Goal: Information Seeking & Learning: Learn about a topic

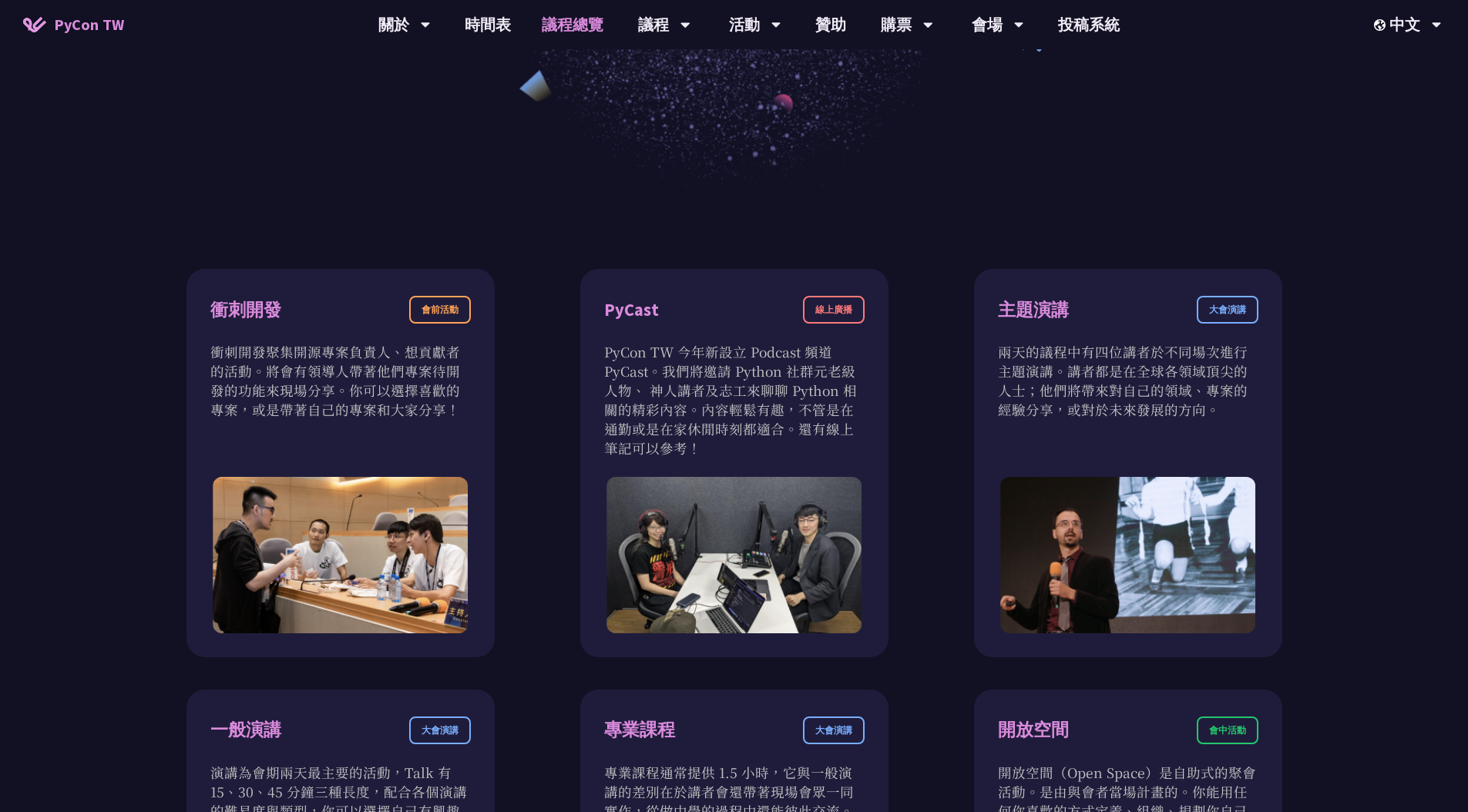
scroll to position [467, 0]
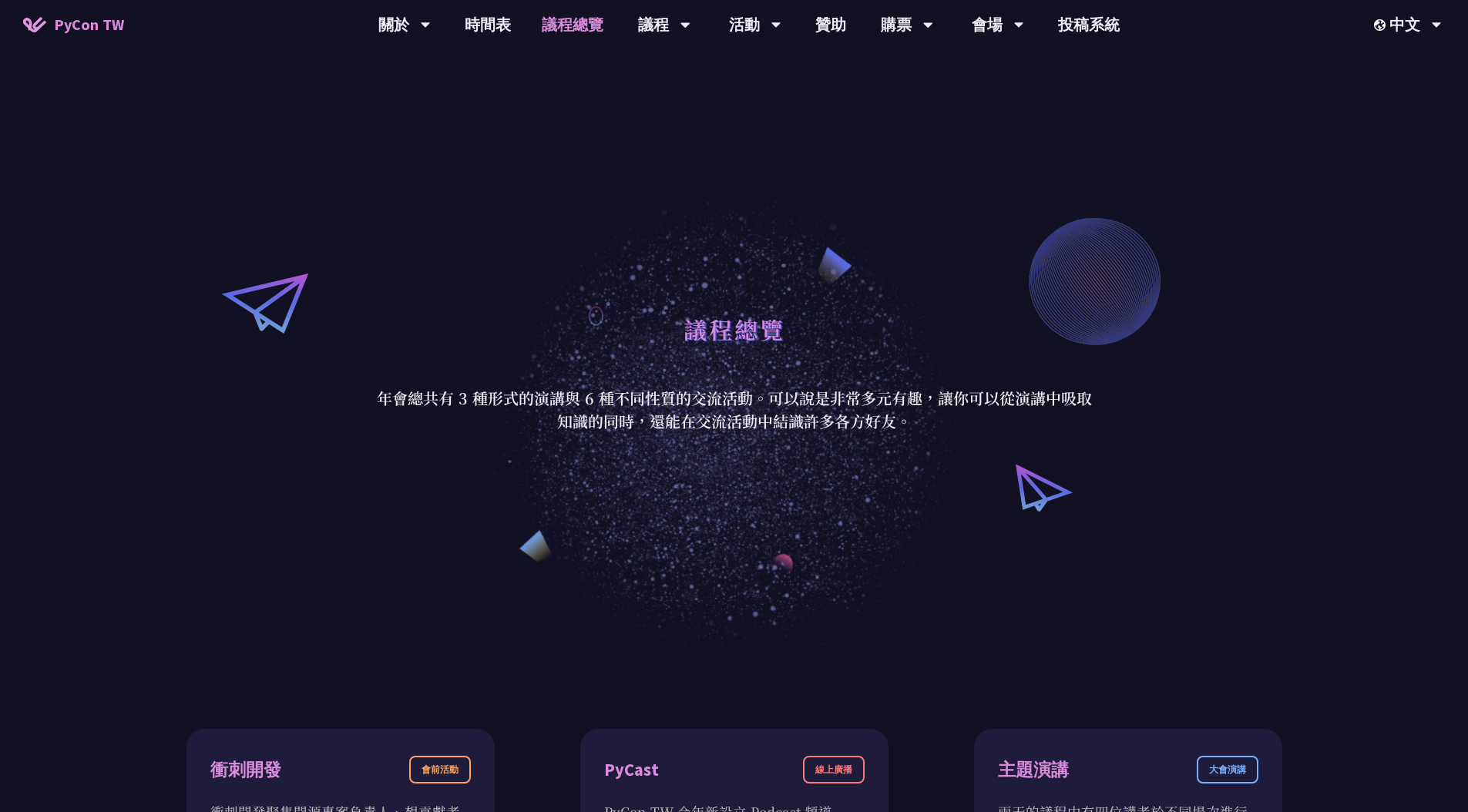
scroll to position [0, 0]
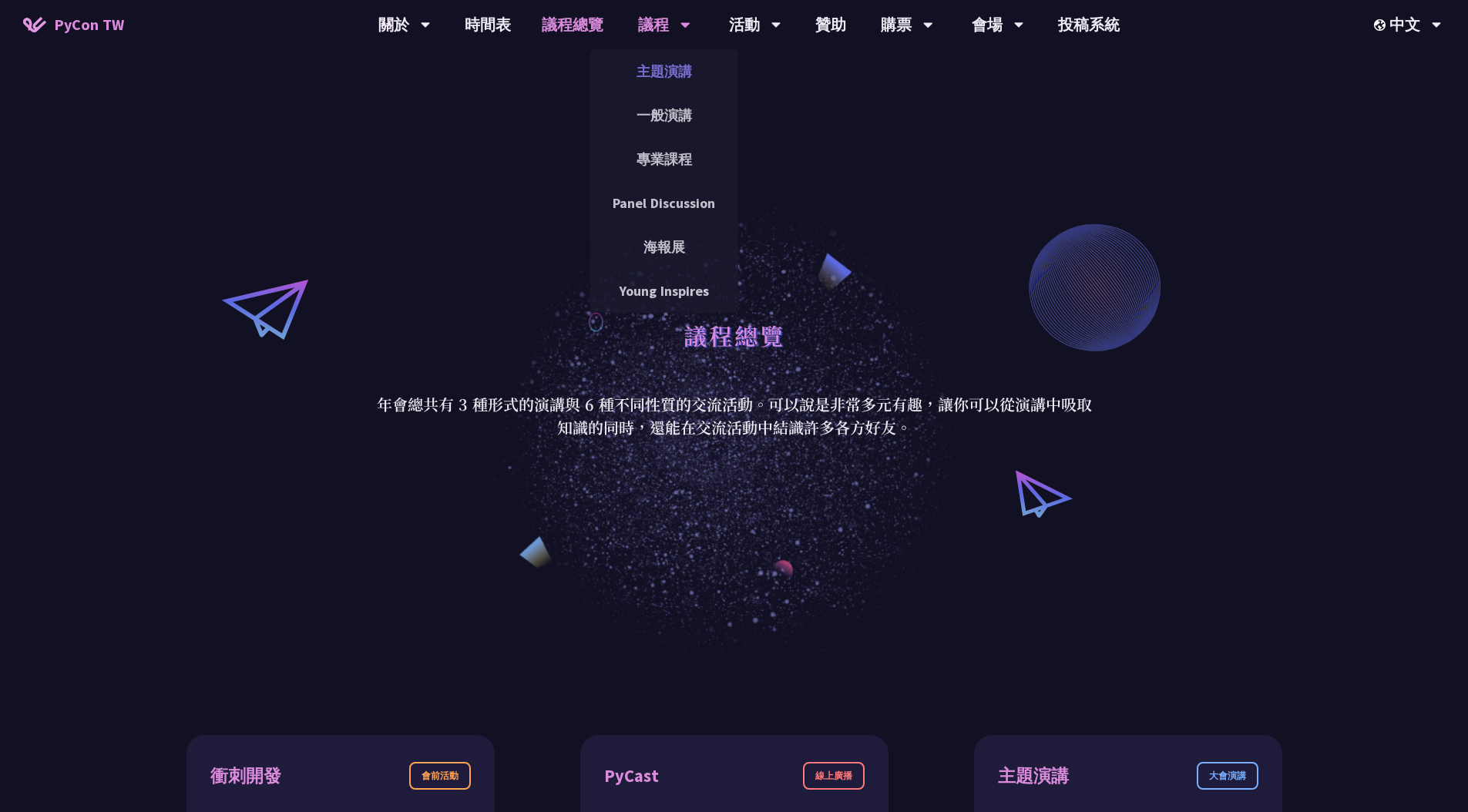
click at [662, 68] on link "主題演講" at bounding box center [664, 72] width 148 height 36
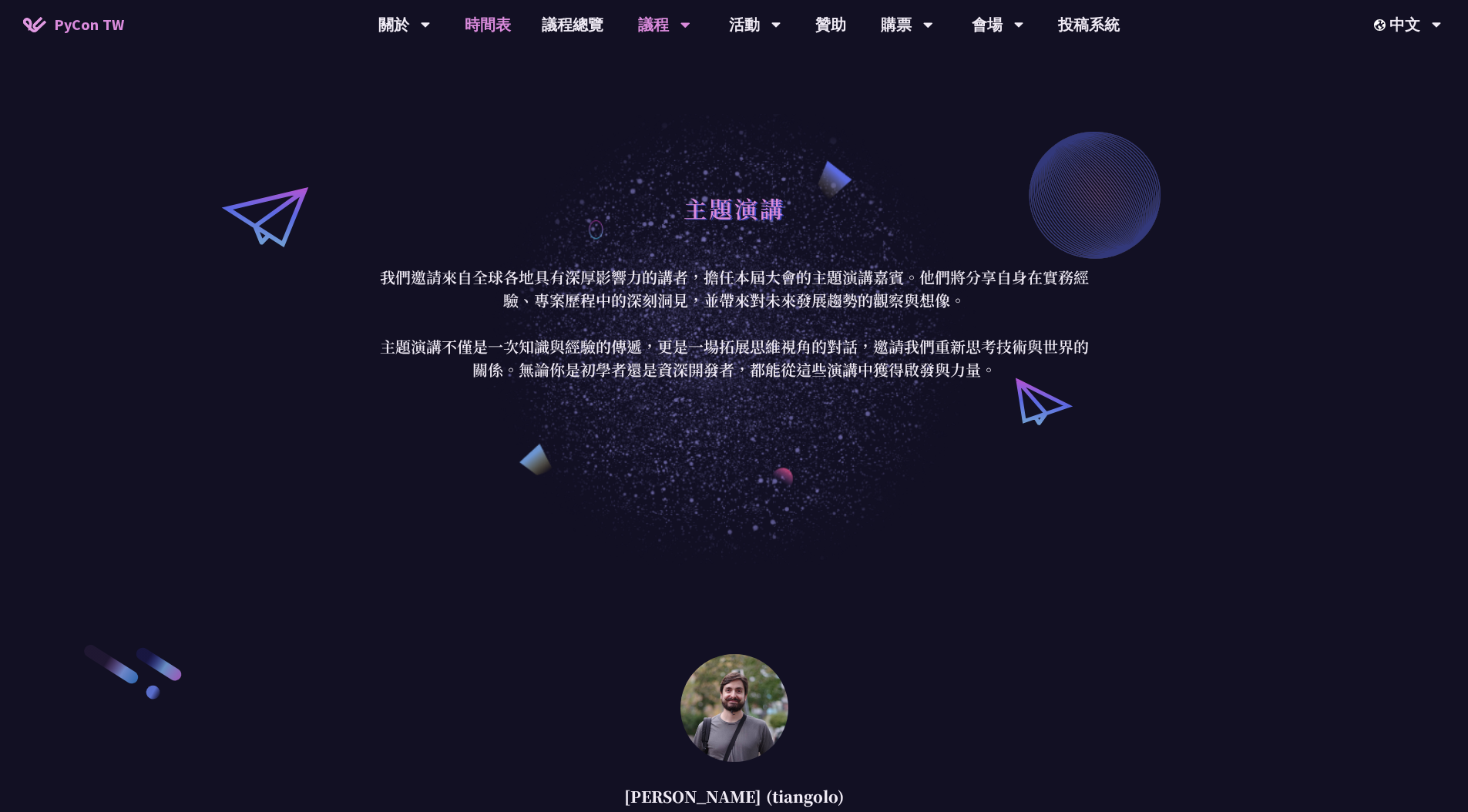
click at [475, 22] on link "時間表" at bounding box center [488, 24] width 77 height 50
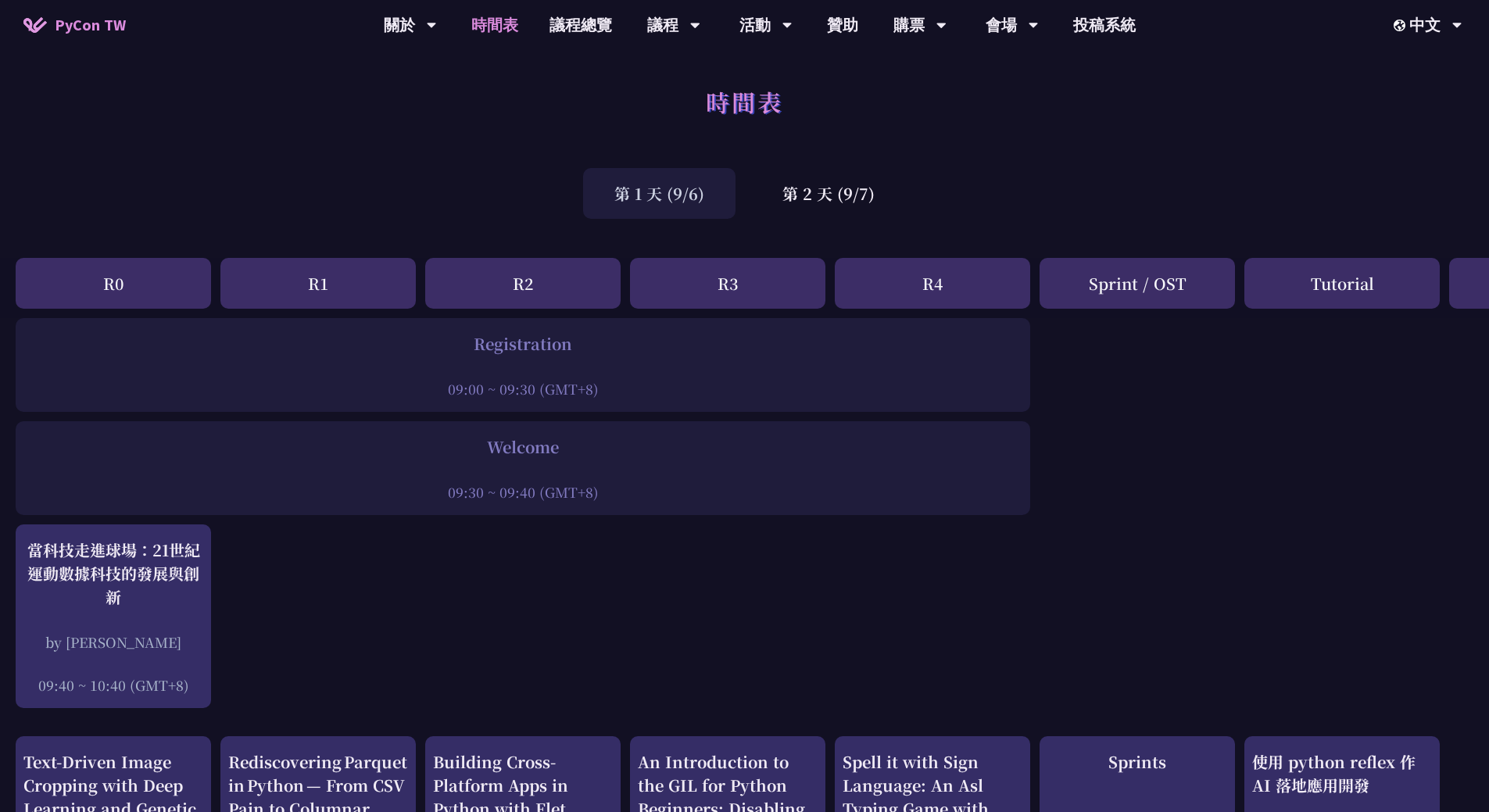
drag, startPoint x: 392, startPoint y: 159, endPoint x: 1321, endPoint y: 535, distance: 1002.2
drag, startPoint x: 675, startPoint y: 501, endPoint x: 419, endPoint y: 6, distance: 557.3
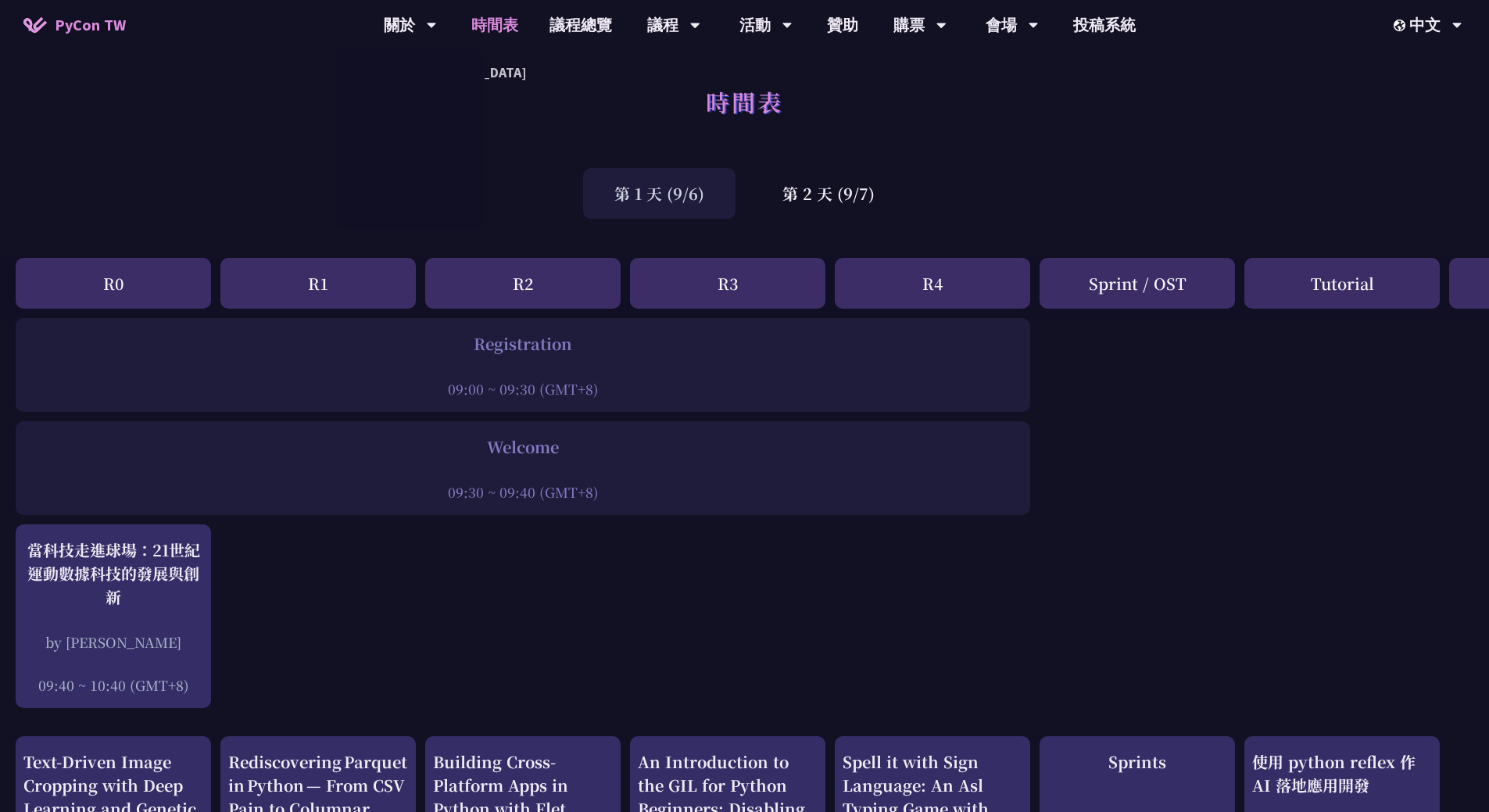
click at [110, 101] on div "時間表" at bounding box center [744, 119] width 1489 height 82
click at [628, 507] on div "Welcome 09:30 ~ 09:40 (GMT+8)" at bounding box center [523, 468] width 1015 height 93
click at [993, 121] on div "時間表" at bounding box center [744, 119] width 1489 height 82
click at [541, 182] on div "第 1 天 (9/6) 第 2 天 (9/7)" at bounding box center [744, 193] width 1489 height 66
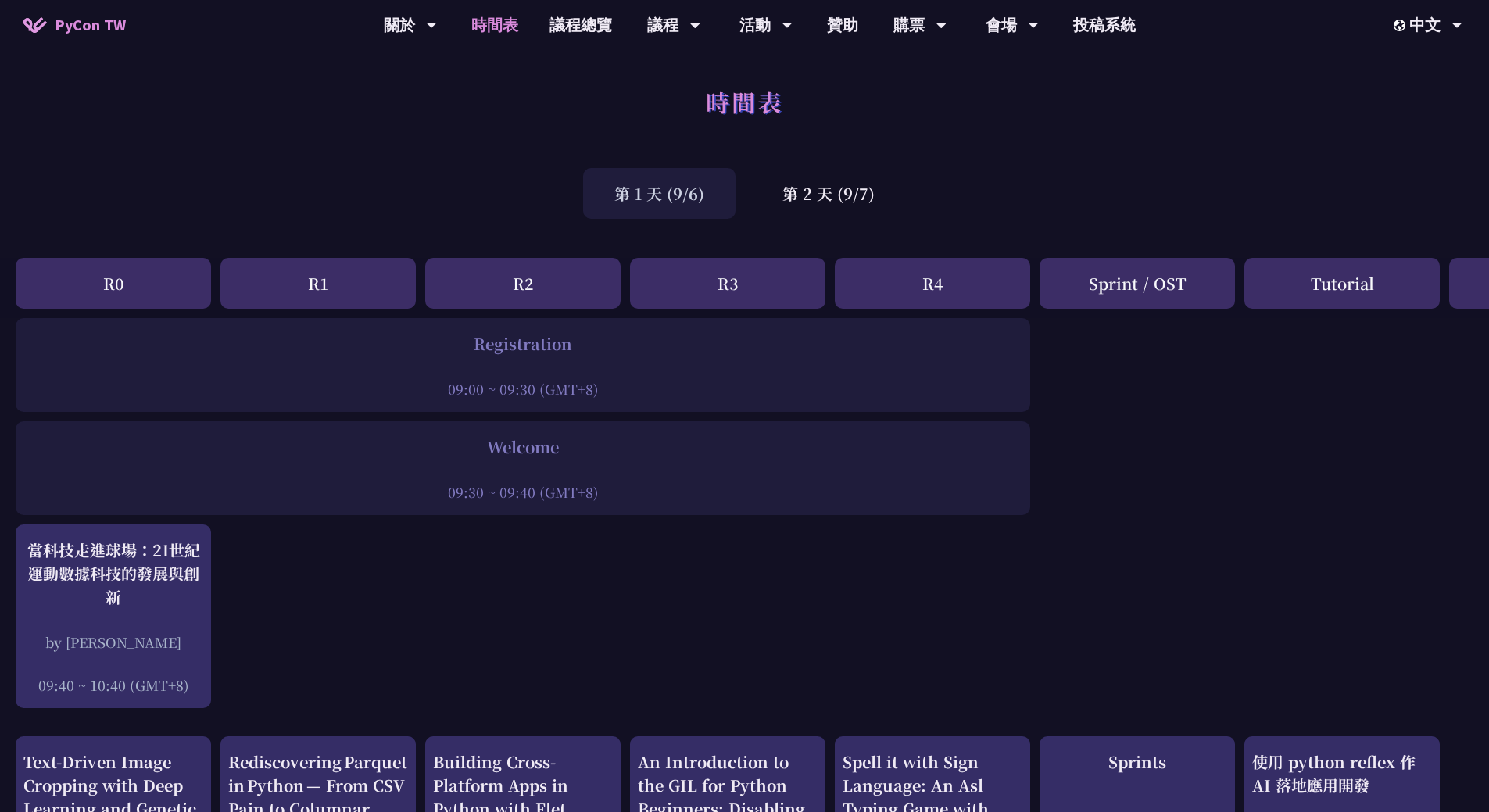
click at [461, 170] on div "第 1 天 (9/6) 第 2 天 (9/7)" at bounding box center [744, 193] width 1489 height 66
click at [813, 189] on div "第 2 天 (9/7)" at bounding box center [829, 193] width 155 height 51
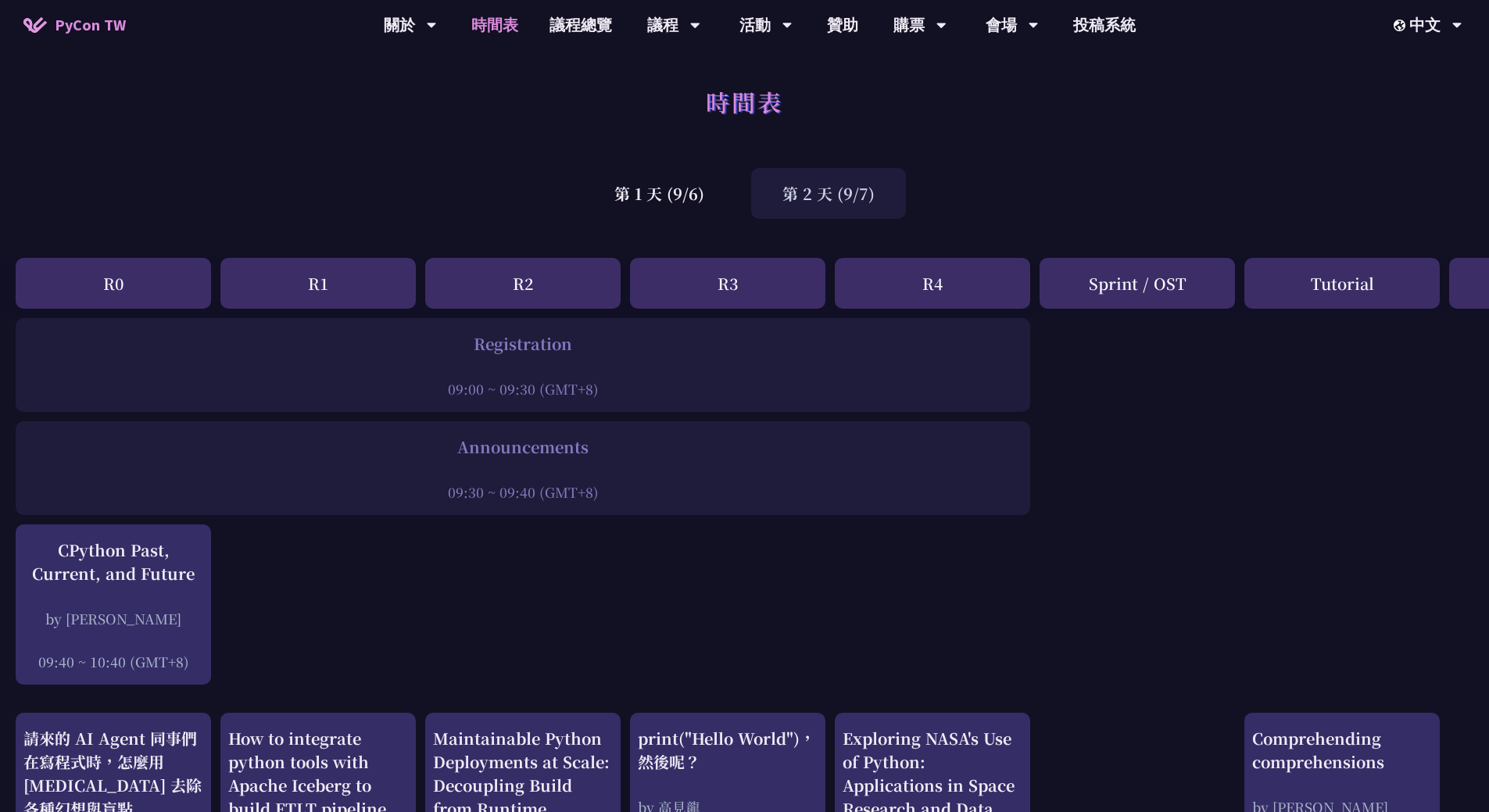
drag, startPoint x: 406, startPoint y: 357, endPoint x: 893, endPoint y: 502, distance: 508.1
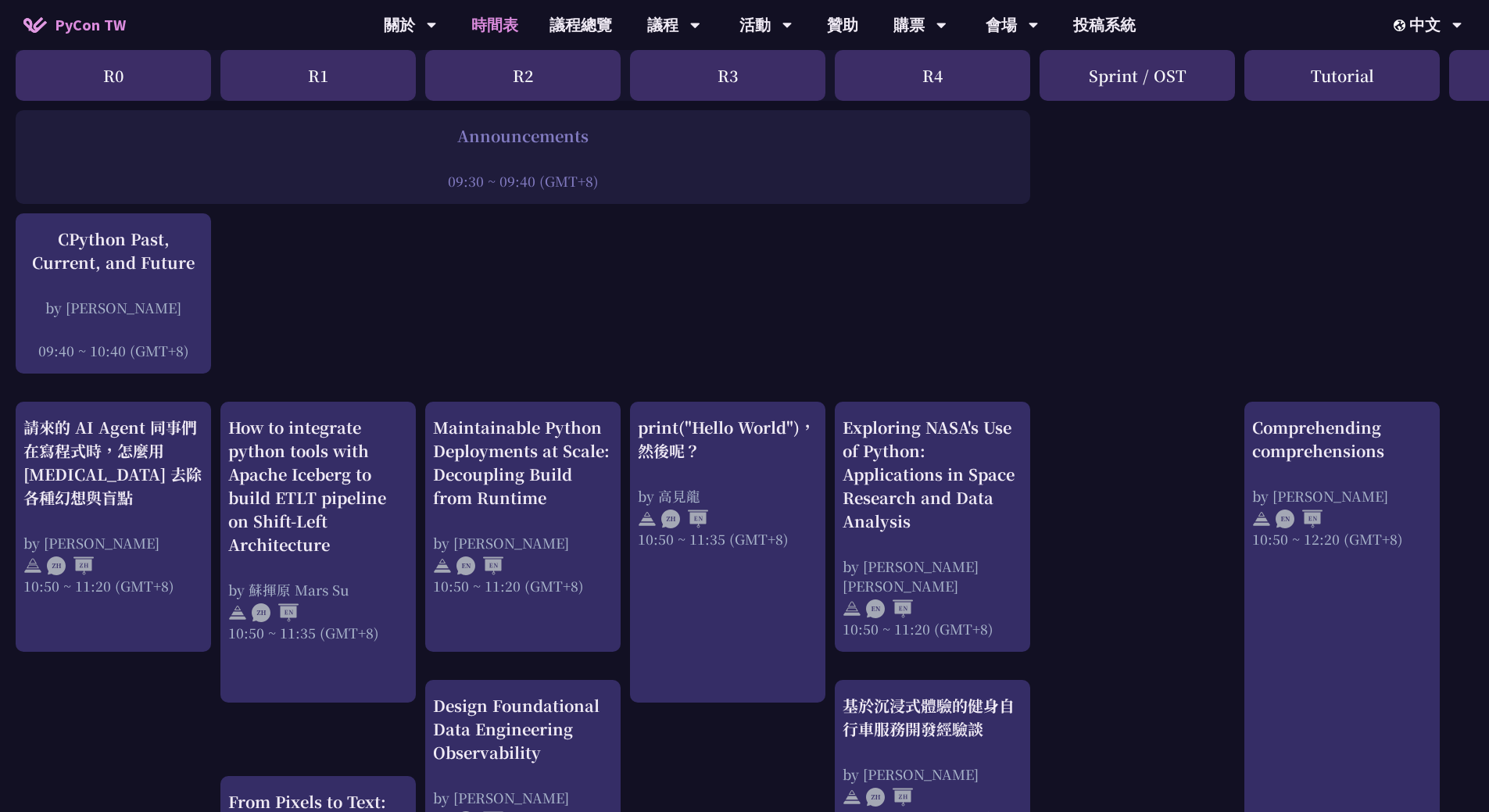
scroll to position [438, 0]
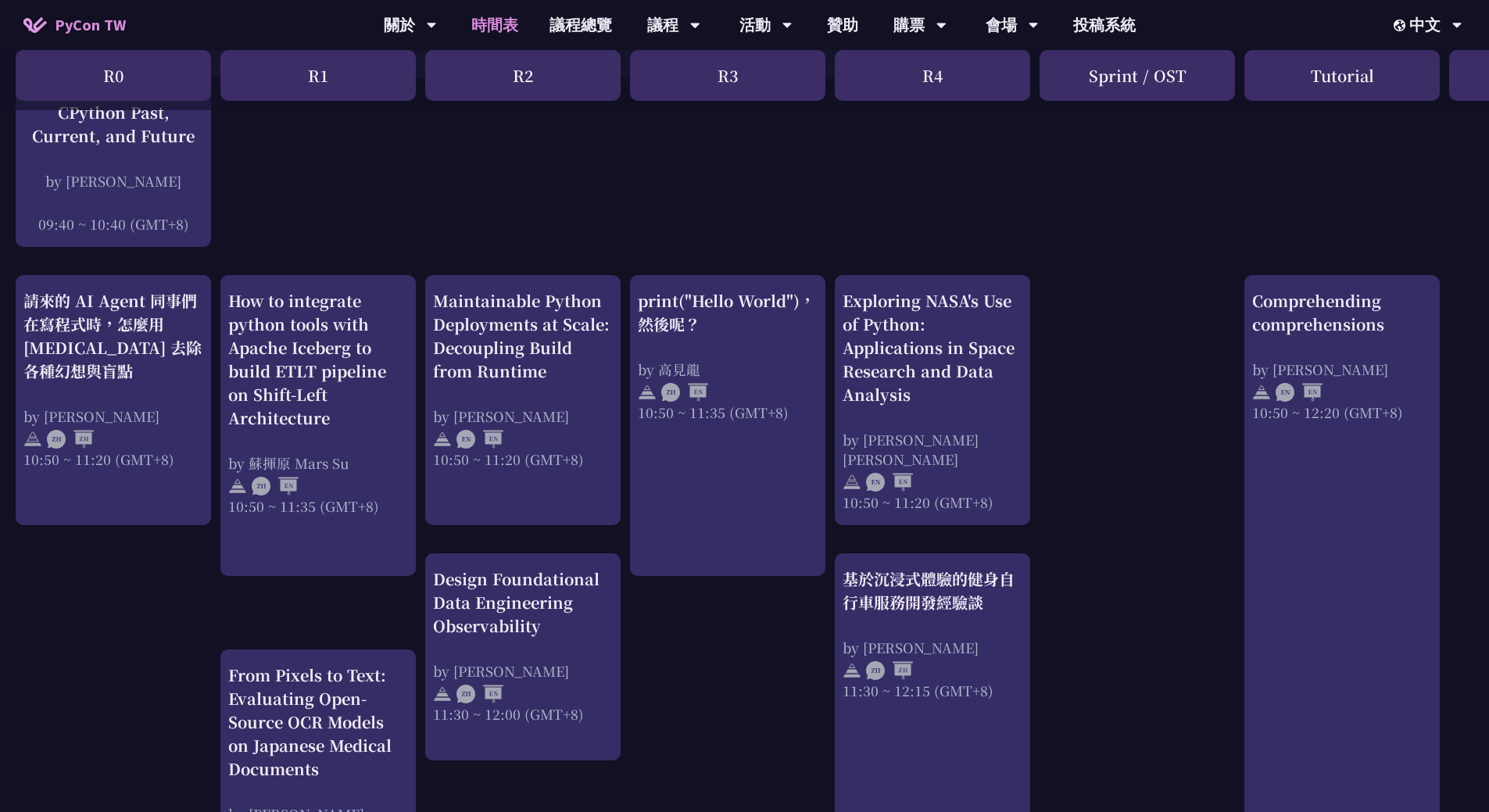
drag, startPoint x: 394, startPoint y: 173, endPoint x: 1087, endPoint y: 612, distance: 820.3
drag, startPoint x: 984, startPoint y: 211, endPoint x: 1162, endPoint y: 678, distance: 499.8
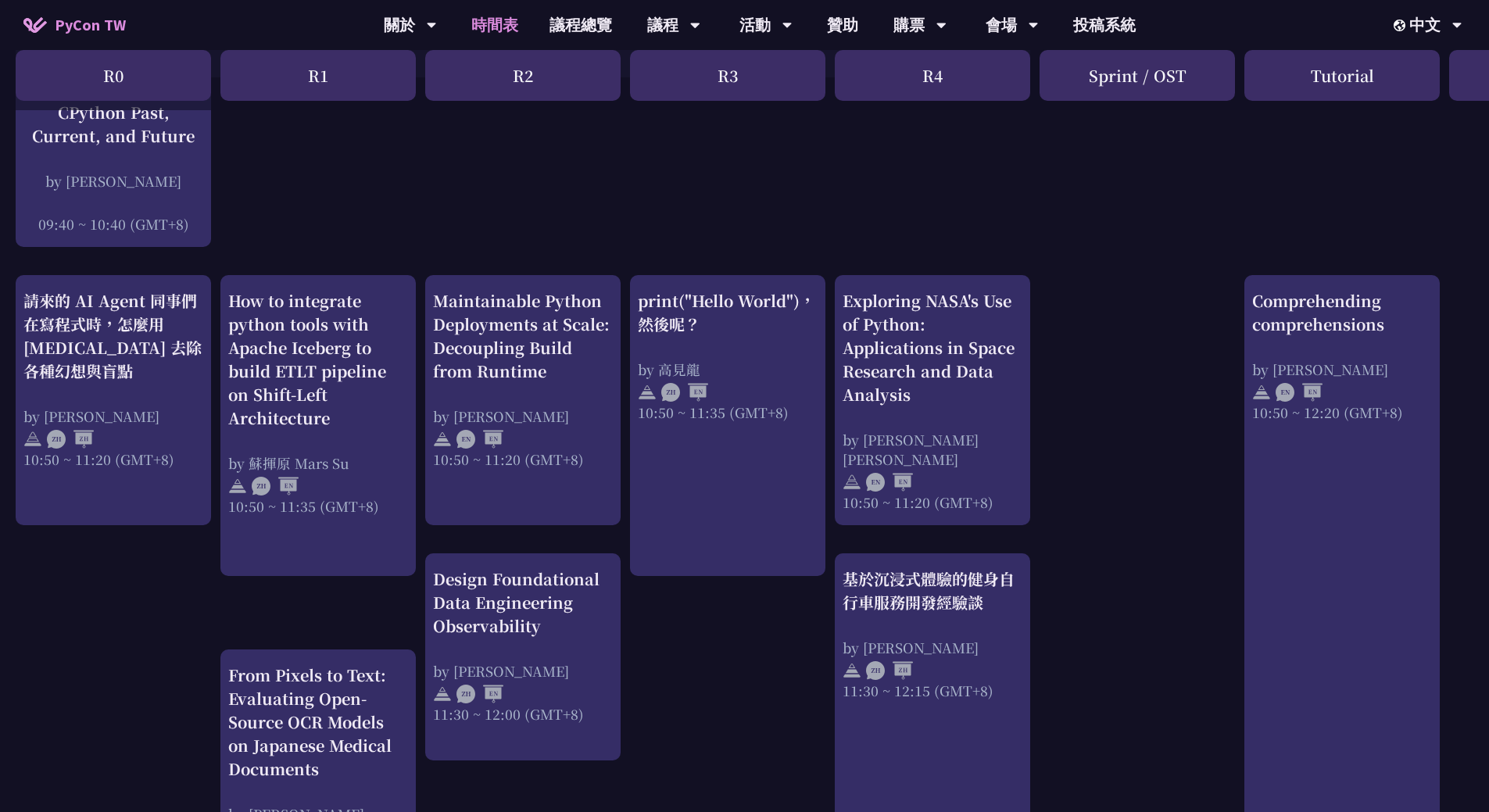
drag, startPoint x: 1164, startPoint y: 631, endPoint x: 693, endPoint y: 183, distance: 650.0
drag, startPoint x: 661, startPoint y: 201, endPoint x: 1151, endPoint y: 642, distance: 659.2
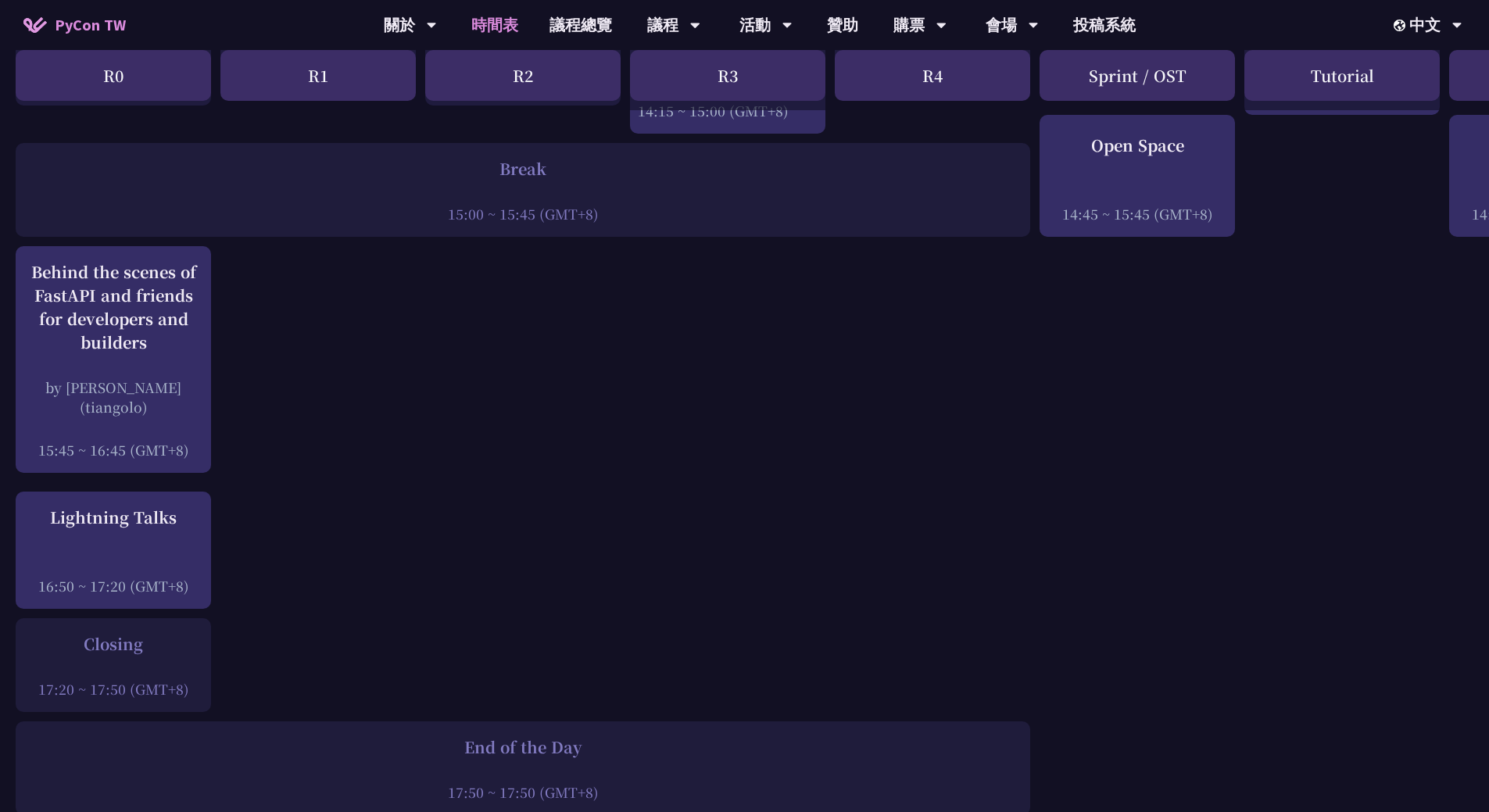
scroll to position [1916, 0]
drag, startPoint x: 269, startPoint y: 245, endPoint x: 250, endPoint y: 720, distance: 475.4
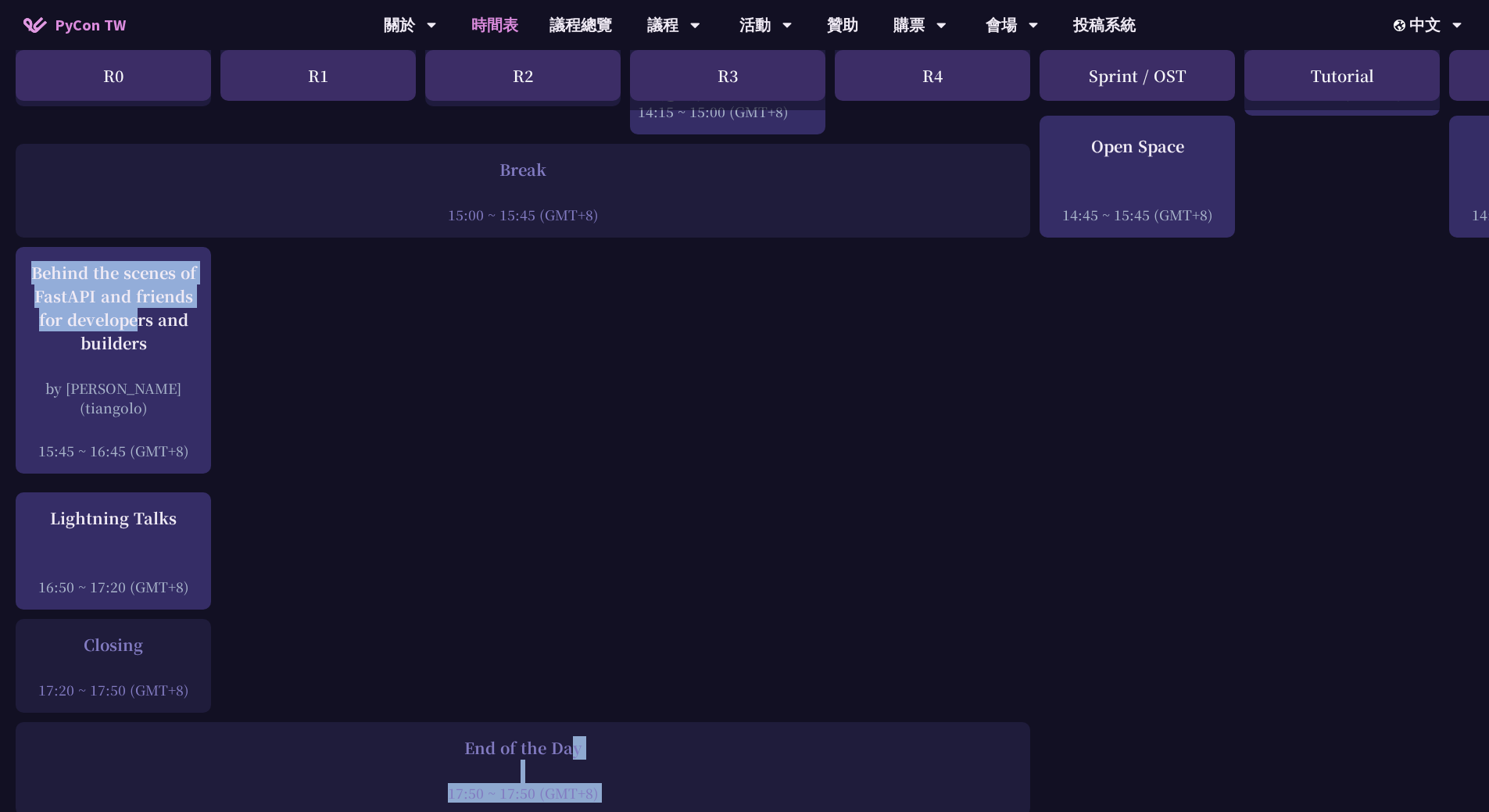
drag, startPoint x: 267, startPoint y: 675, endPoint x: 262, endPoint y: 300, distance: 375.0
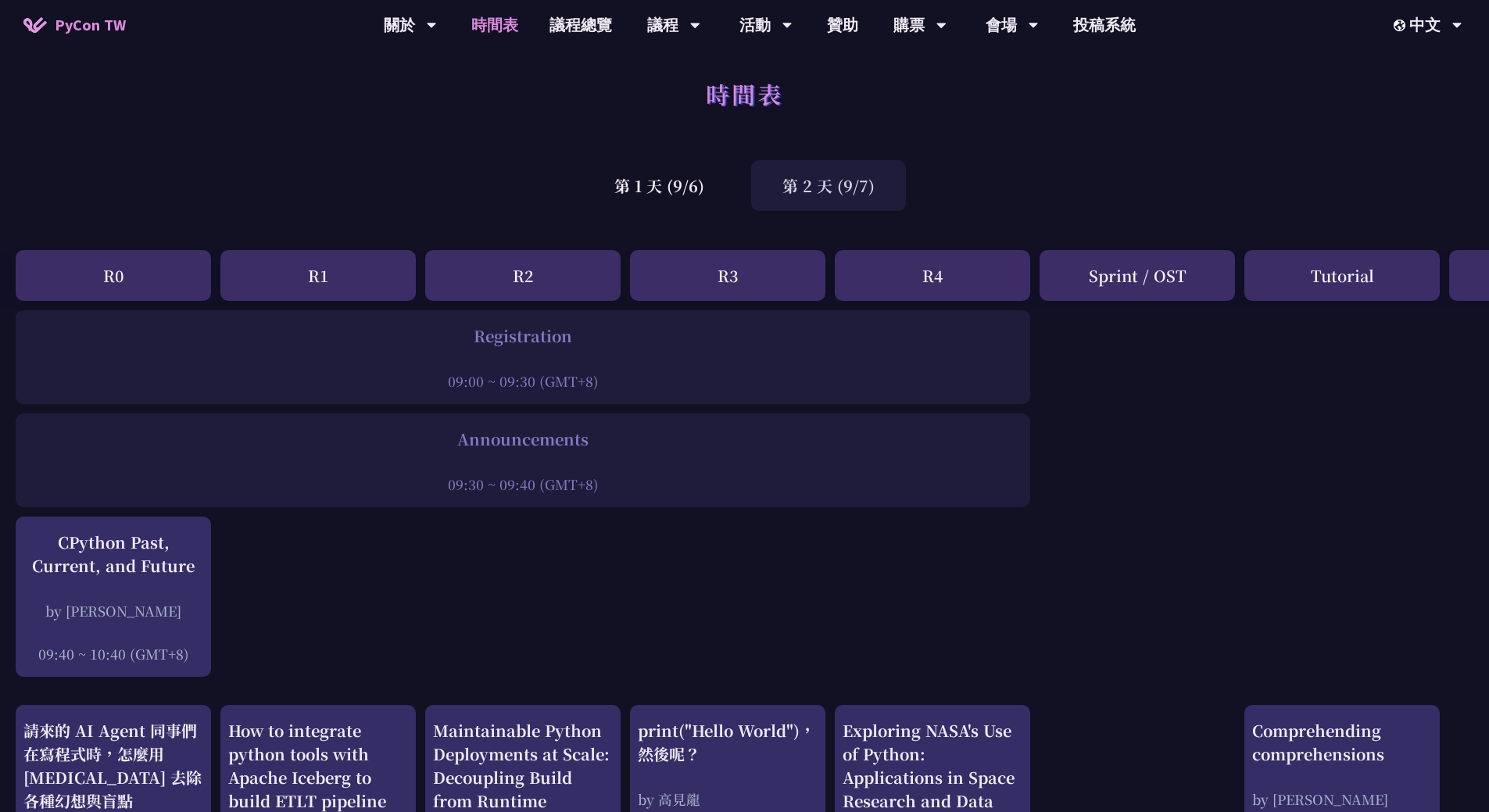
scroll to position [0, 0]
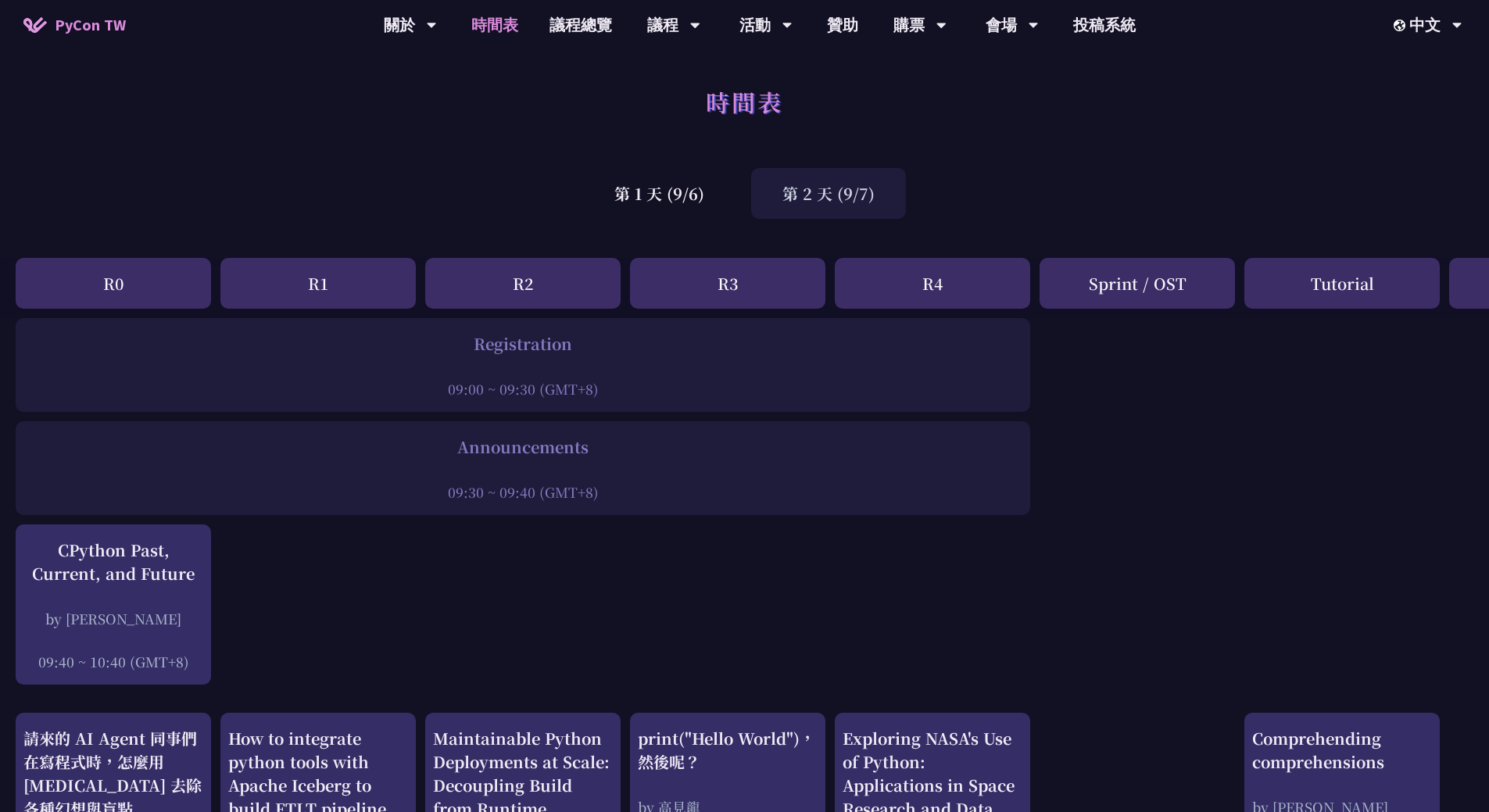
drag, startPoint x: 839, startPoint y: 497, endPoint x: 447, endPoint y: 338, distance: 423.0
click at [435, 348] on div "Registration" at bounding box center [522, 343] width 999 height 23
drag, startPoint x: 428, startPoint y: 341, endPoint x: 754, endPoint y: 515, distance: 369.5
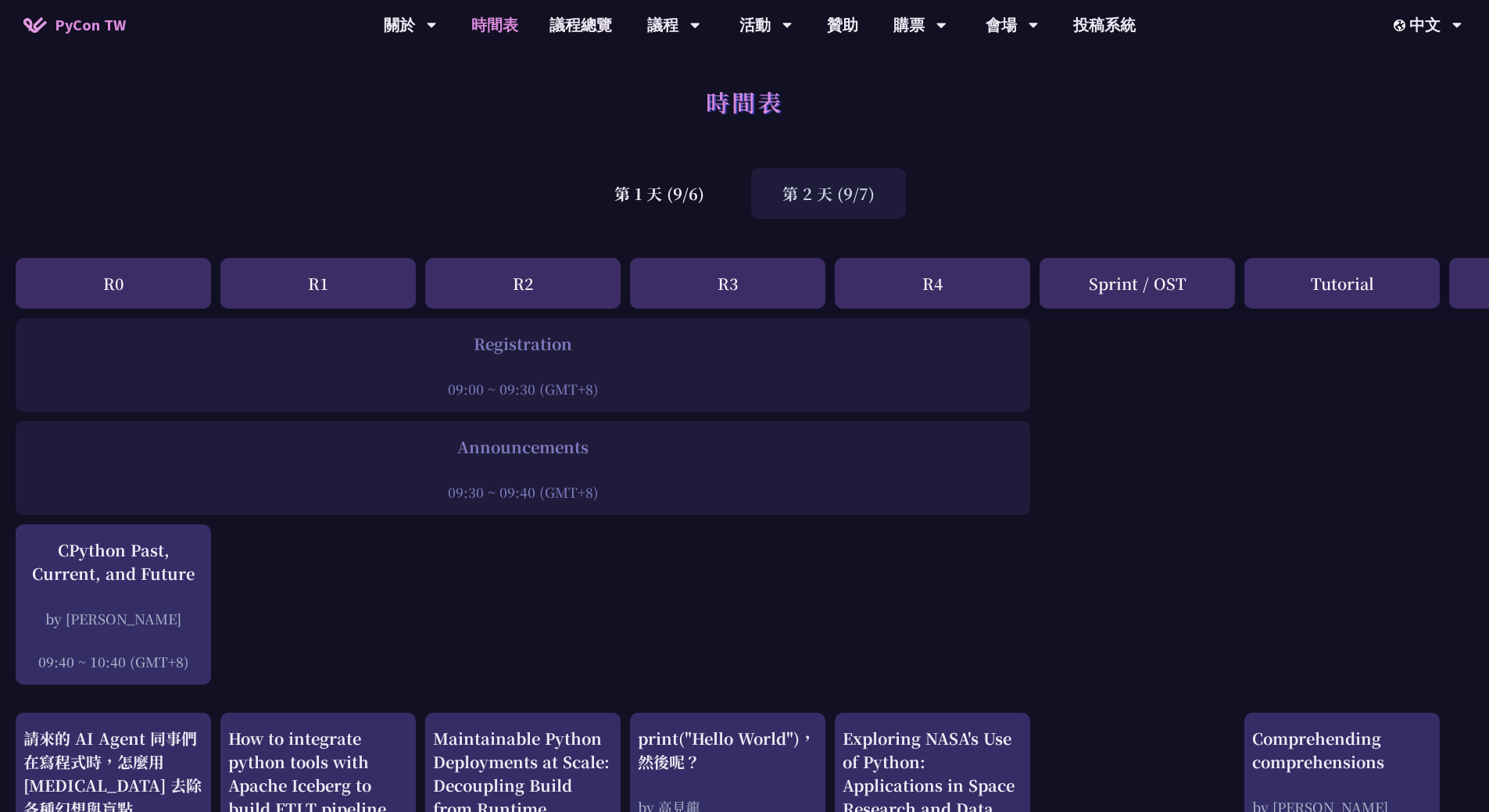
drag, startPoint x: 735, startPoint y: 512, endPoint x: 421, endPoint y: 331, distance: 362.4
click at [422, 336] on div "Registration" at bounding box center [522, 343] width 999 height 23
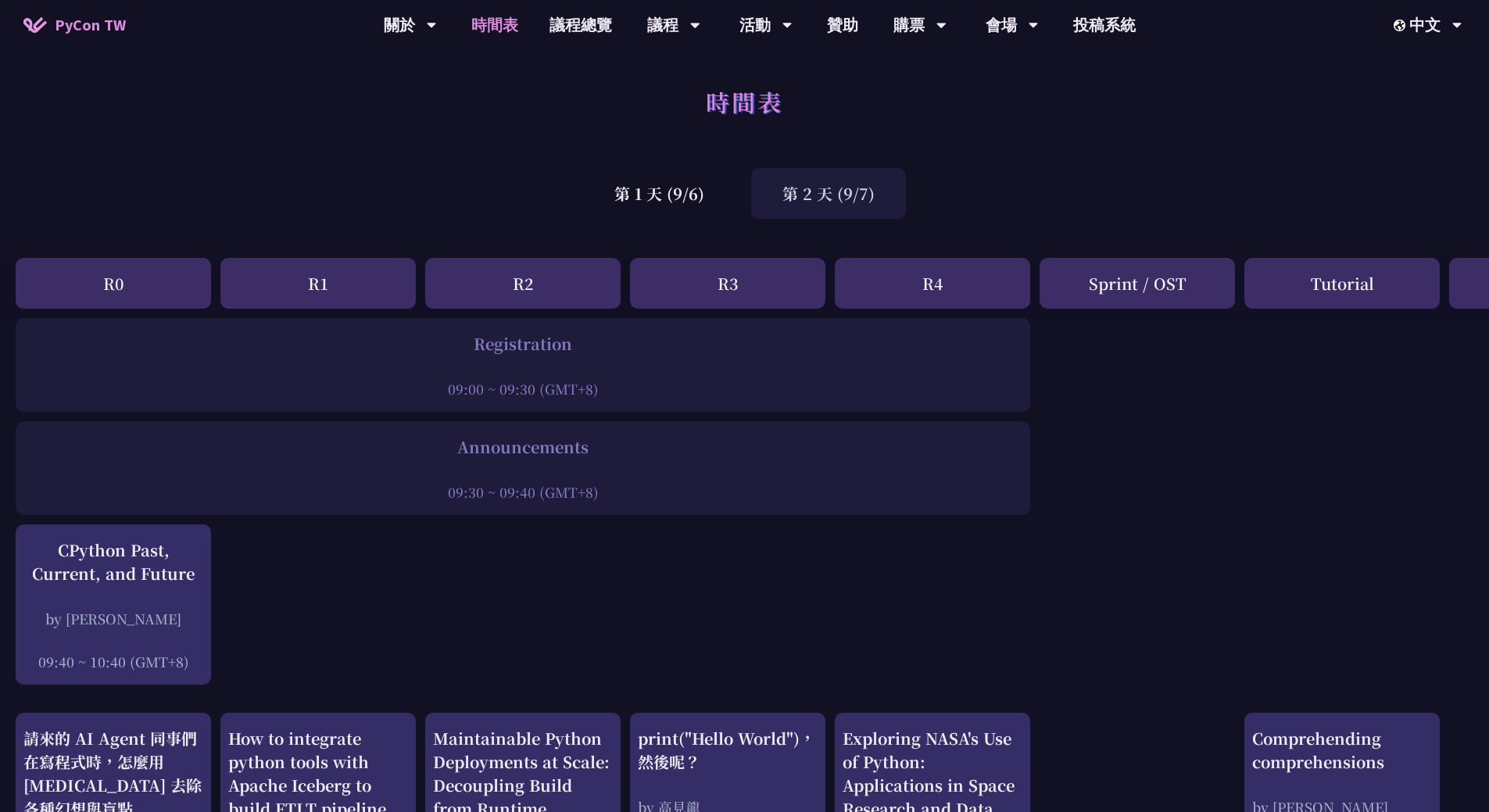
drag, startPoint x: 465, startPoint y: 343, endPoint x: 768, endPoint y: 525, distance: 353.5
click at [653, 500] on div "09:30 ~ 09:40 (GMT+8)" at bounding box center [522, 492] width 999 height 19
drag, startPoint x: 724, startPoint y: 499, endPoint x: 379, endPoint y: 333, distance: 382.9
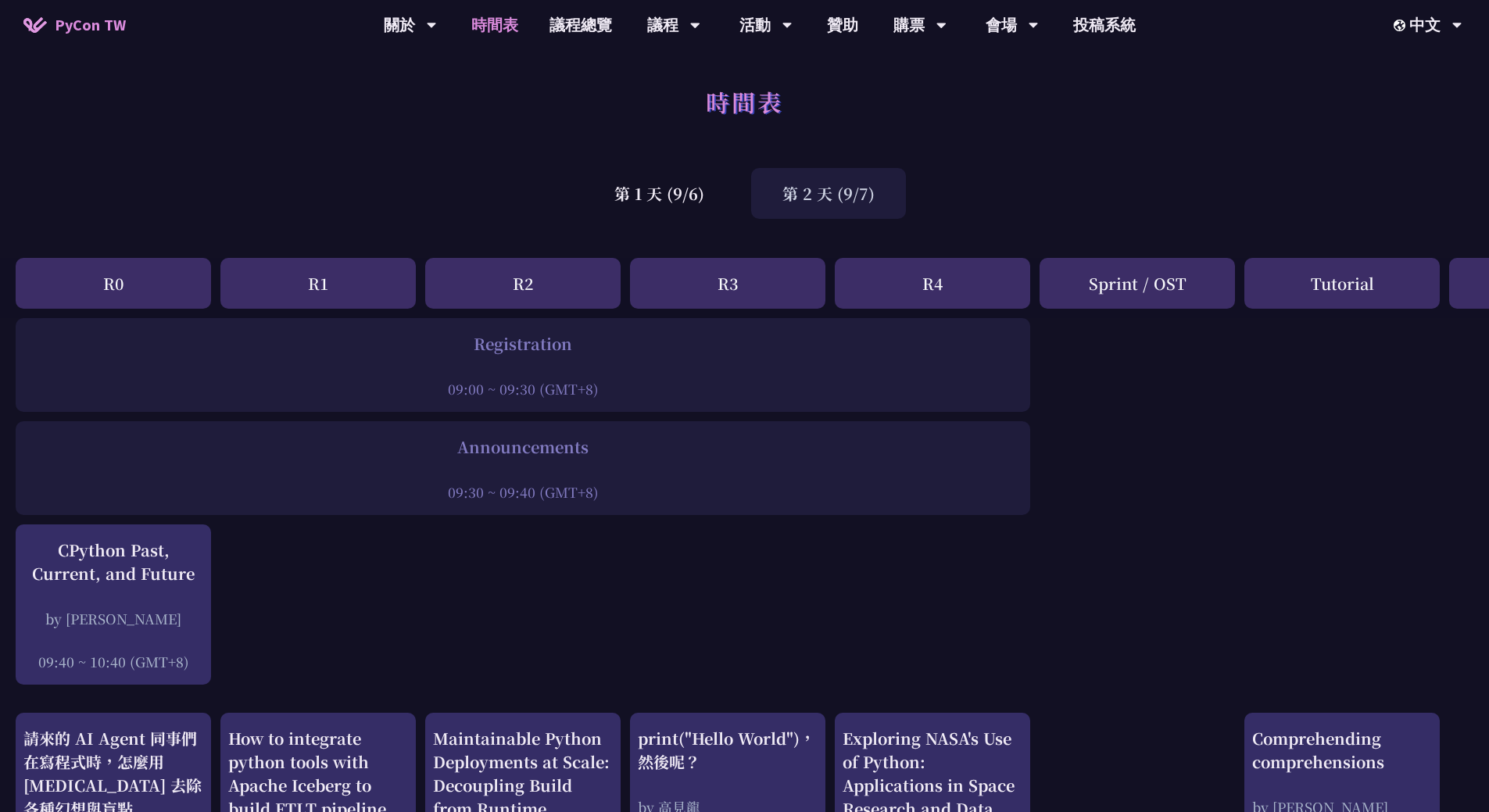
click at [378, 337] on div "Registration" at bounding box center [522, 343] width 999 height 23
drag, startPoint x: 406, startPoint y: 326, endPoint x: 864, endPoint y: 563, distance: 515.7
click at [690, 482] on div "09:30 ~ 09:40 (GMT+8)" at bounding box center [522, 492] width 999 height 19
drag, startPoint x: 723, startPoint y: 481, endPoint x: 770, endPoint y: 469, distance: 48.5
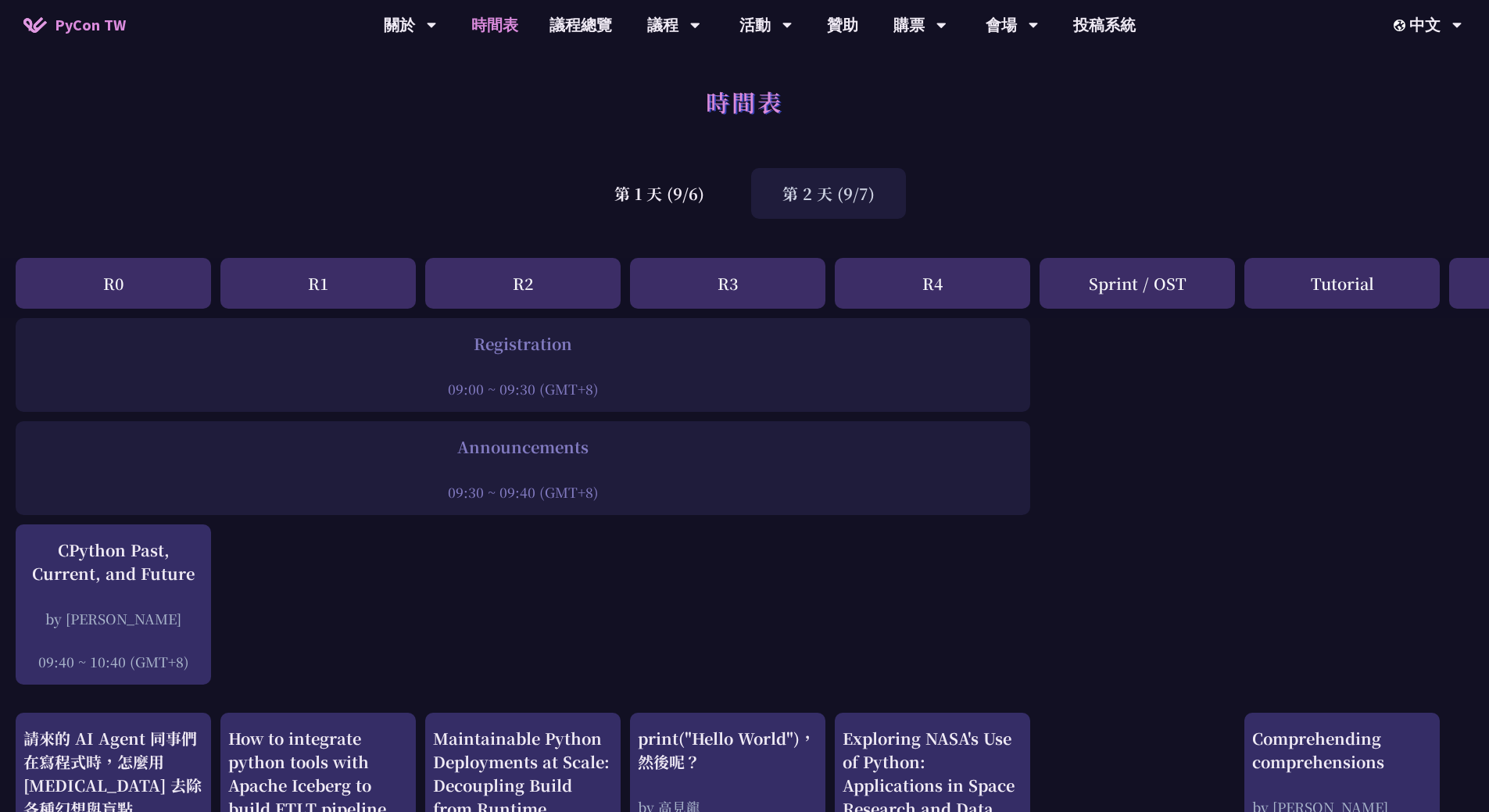
click at [723, 480] on div at bounding box center [522, 470] width 999 height 23
